Goal: Task Accomplishment & Management: Manage account settings

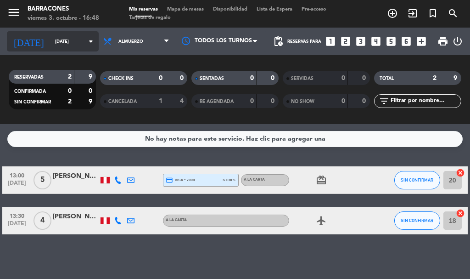
click at [69, 45] on input "[DATE]" at bounding box center [80, 41] width 60 height 14
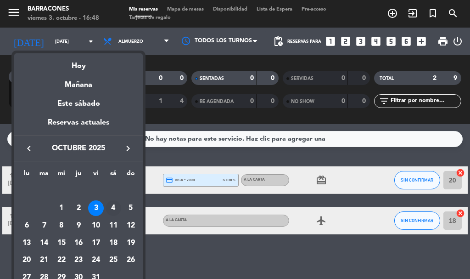
click at [113, 208] on div "4" at bounding box center [114, 208] width 16 height 16
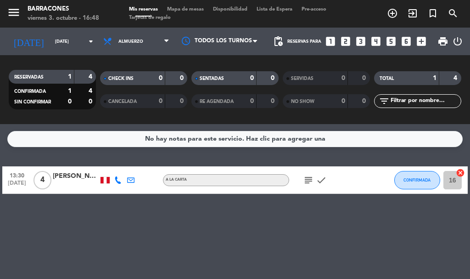
click at [313, 179] on icon "subject" at bounding box center [308, 179] width 11 height 11
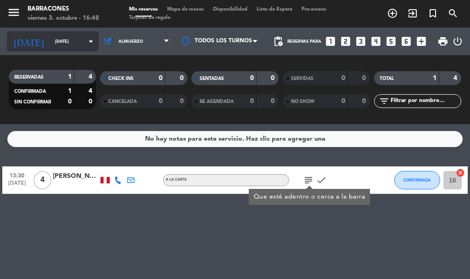
click at [89, 40] on input "[DATE]" at bounding box center [80, 41] width 60 height 14
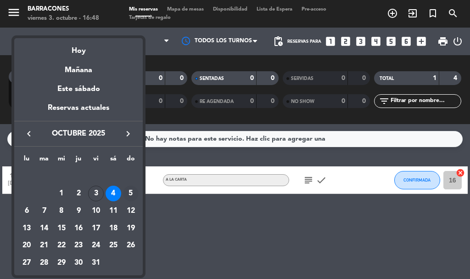
click at [130, 193] on div "5" at bounding box center [131, 193] width 16 height 16
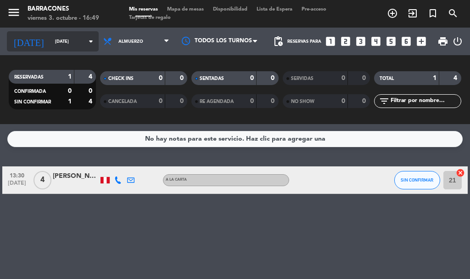
click at [85, 45] on icon "arrow_drop_down" at bounding box center [90, 41] width 11 height 11
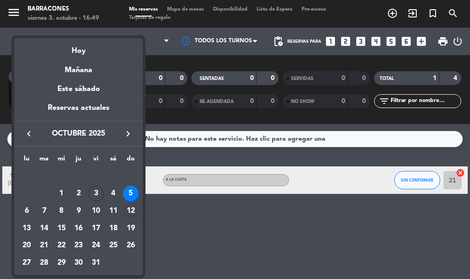
click at [139, 206] on td "12" at bounding box center [130, 210] width 17 height 17
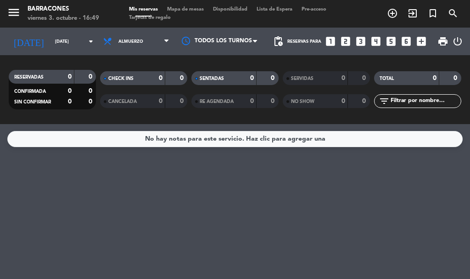
click at [83, 206] on div "No hay notas para este servicio. Haz clic para agregar una" at bounding box center [235, 201] width 470 height 155
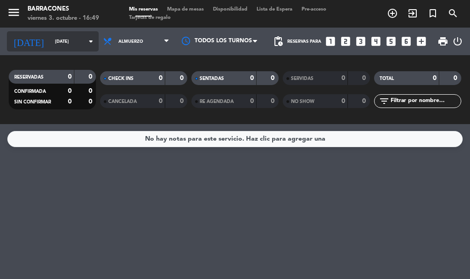
click at [88, 40] on input "[DATE]" at bounding box center [80, 41] width 60 height 14
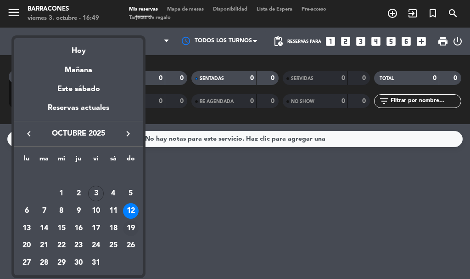
click at [135, 228] on div "19" at bounding box center [131, 228] width 16 height 16
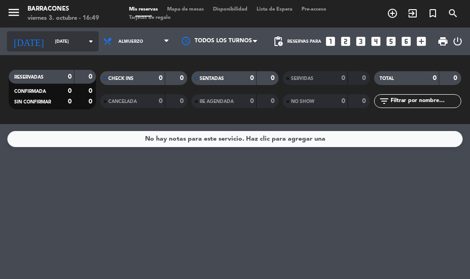
click at [85, 41] on icon "arrow_drop_down" at bounding box center [90, 41] width 11 height 11
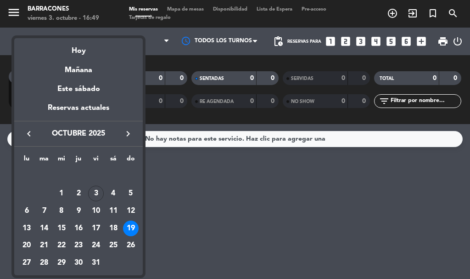
click at [140, 190] on div "lu ma mi ju vi sá do [DATE] 2 3 4 5 6 7 8 9 10 11 12 13 14 15 16 17 18 19 20 21…" at bounding box center [78, 210] width 129 height 129
click at [132, 190] on div "5" at bounding box center [131, 193] width 16 height 16
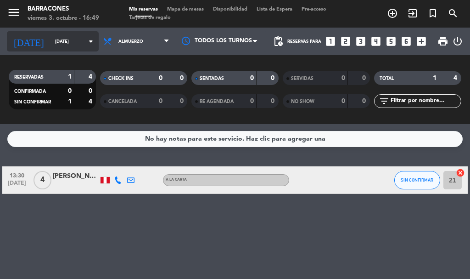
click at [87, 40] on icon "arrow_drop_down" at bounding box center [90, 41] width 11 height 11
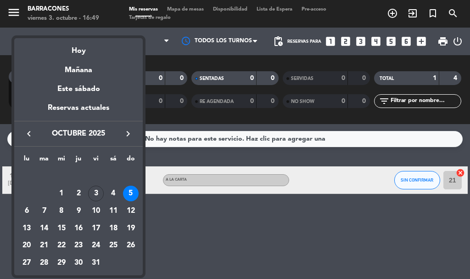
click at [123, 192] on div "5" at bounding box center [131, 193] width 16 height 16
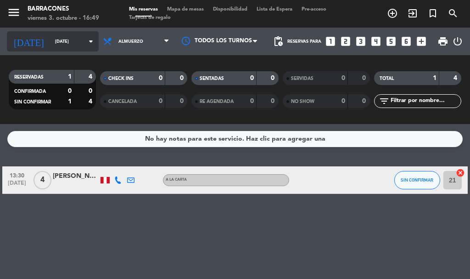
click at [87, 41] on icon "arrow_drop_down" at bounding box center [90, 41] width 11 height 11
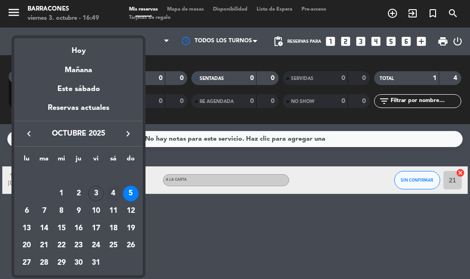
click at [113, 193] on div "4" at bounding box center [114, 193] width 16 height 16
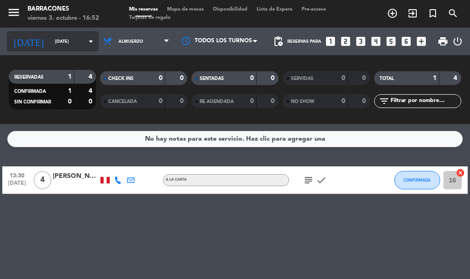
click at [68, 43] on input "[DATE]" at bounding box center [80, 41] width 60 height 14
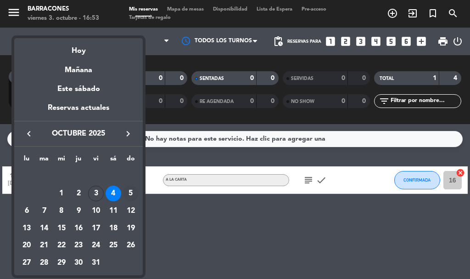
click at [130, 191] on div "5" at bounding box center [131, 193] width 16 height 16
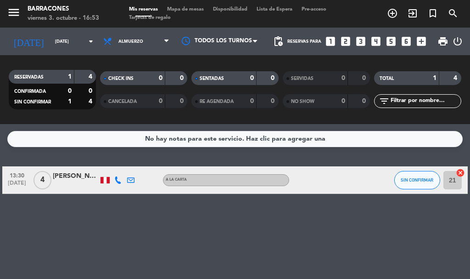
click at [69, 176] on div "[PERSON_NAME]" at bounding box center [76, 176] width 46 height 11
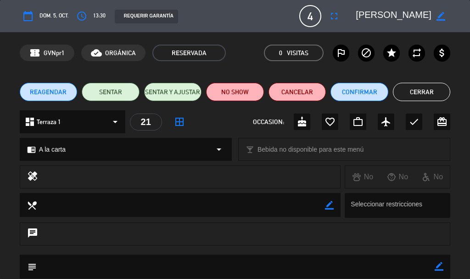
click at [469, 190] on div "healing No No No" at bounding box center [235, 179] width 470 height 28
click at [434, 98] on button "Cerrar" at bounding box center [422, 92] width 58 height 18
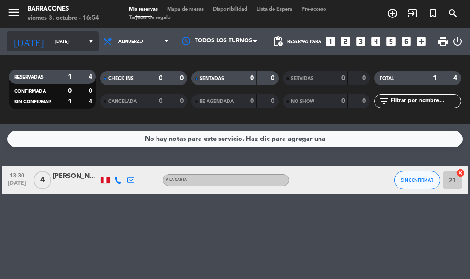
click at [58, 39] on input "[DATE]" at bounding box center [80, 41] width 60 height 14
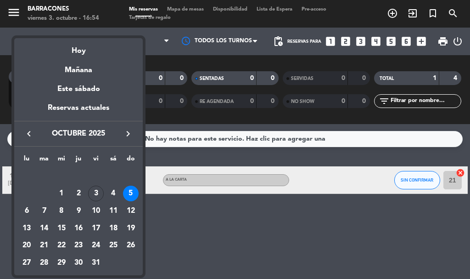
click at [123, 191] on td "5" at bounding box center [130, 193] width 17 height 17
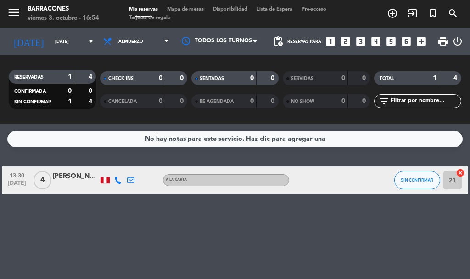
click at [202, 233] on div "No hay notas para este servicio. Haz clic para agregar una 13:30 [DATE] 4 [PERS…" at bounding box center [235, 201] width 470 height 155
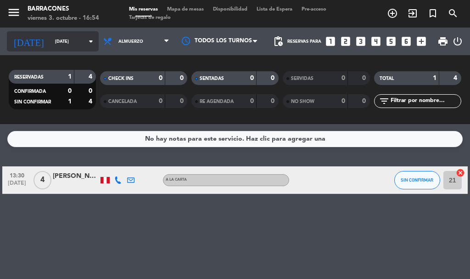
click at [72, 40] on input "[DATE]" at bounding box center [80, 41] width 60 height 14
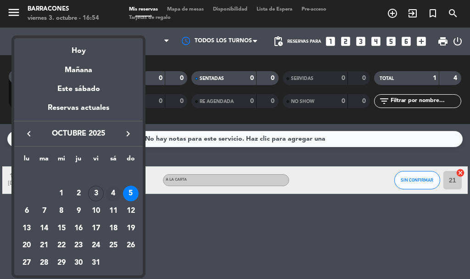
click at [113, 193] on div "4" at bounding box center [114, 193] width 16 height 16
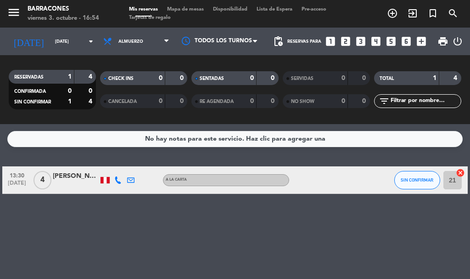
type input "[DATE]"
